Goal: Find contact information: Find contact information

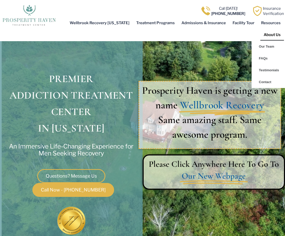
click at [268, 29] on link "About Us" at bounding box center [272, 35] width 24 height 12
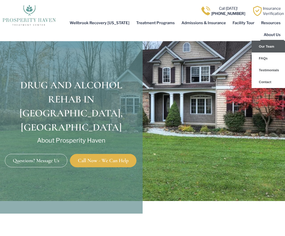
click at [269, 41] on link "Our Team" at bounding box center [268, 47] width 33 height 12
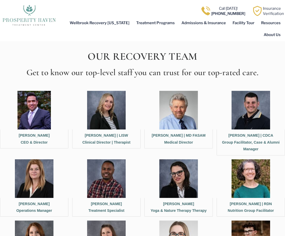
click at [37, 114] on img at bounding box center [33, 110] width 33 height 39
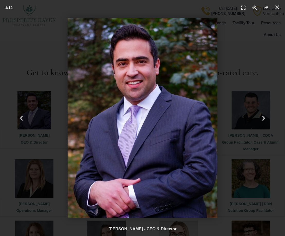
click at [45, 69] on div "1 / 12" at bounding box center [142, 118] width 249 height 200
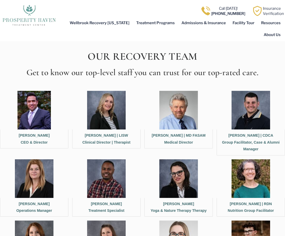
drag, startPoint x: 20, startPoint y: 135, endPoint x: 47, endPoint y: 137, distance: 27.0
click at [47, 137] on figcaption "Meir Kasnett CEO & Director" at bounding box center [34, 138] width 68 height 19
copy figcaption "Meir Kasnett"
click at [38, 142] on figcaption "Meir Kasnett CEO & Director" at bounding box center [34, 138] width 68 height 19
click at [35, 107] on img at bounding box center [33, 110] width 33 height 39
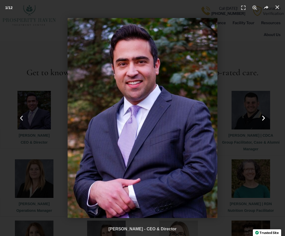
click at [270, 52] on div "Next" at bounding box center [263, 118] width 43 height 236
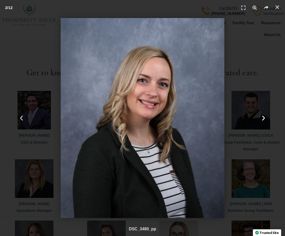
click at [266, 39] on div "Next" at bounding box center [263, 118] width 43 height 236
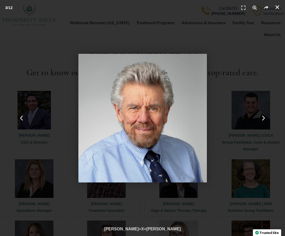
click at [279, 6] on icon "Close (Esc)" at bounding box center [277, 7] width 5 height 5
